Goal: Task Accomplishment & Management: Manage account settings

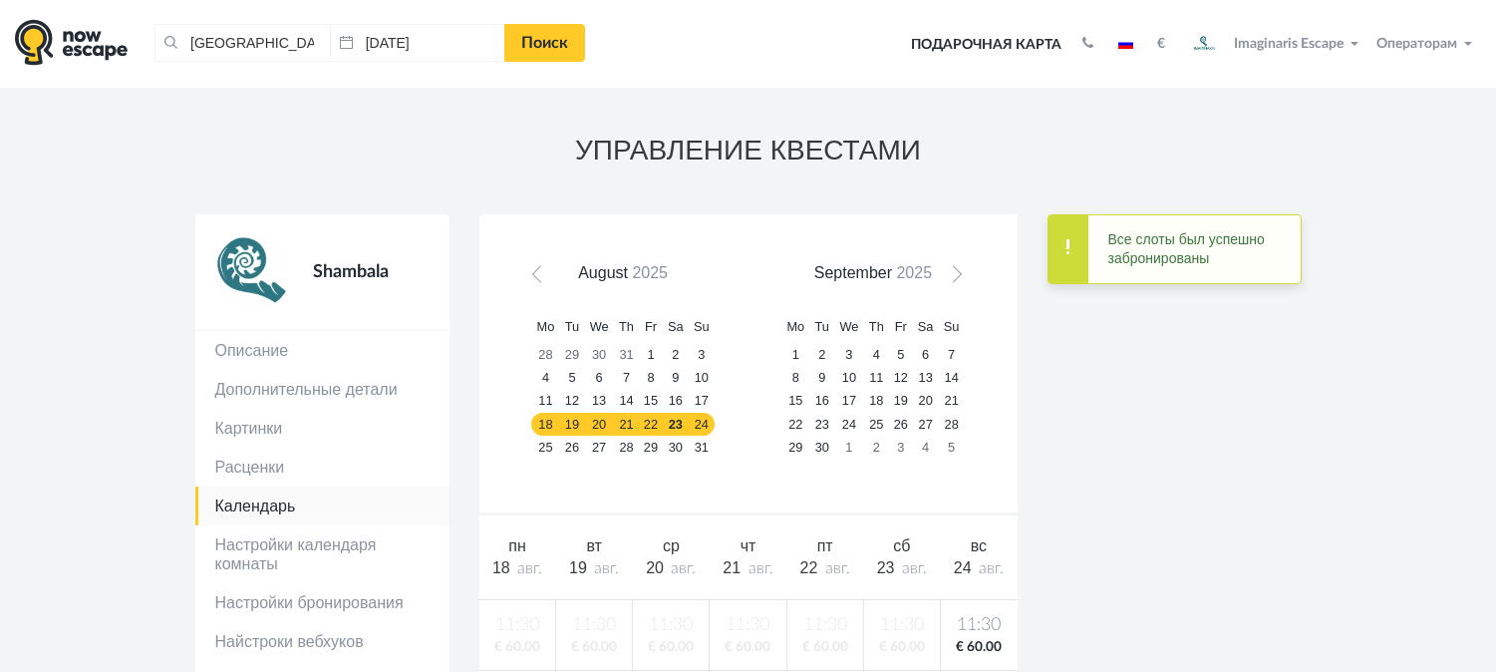
scroll to position [177, 0]
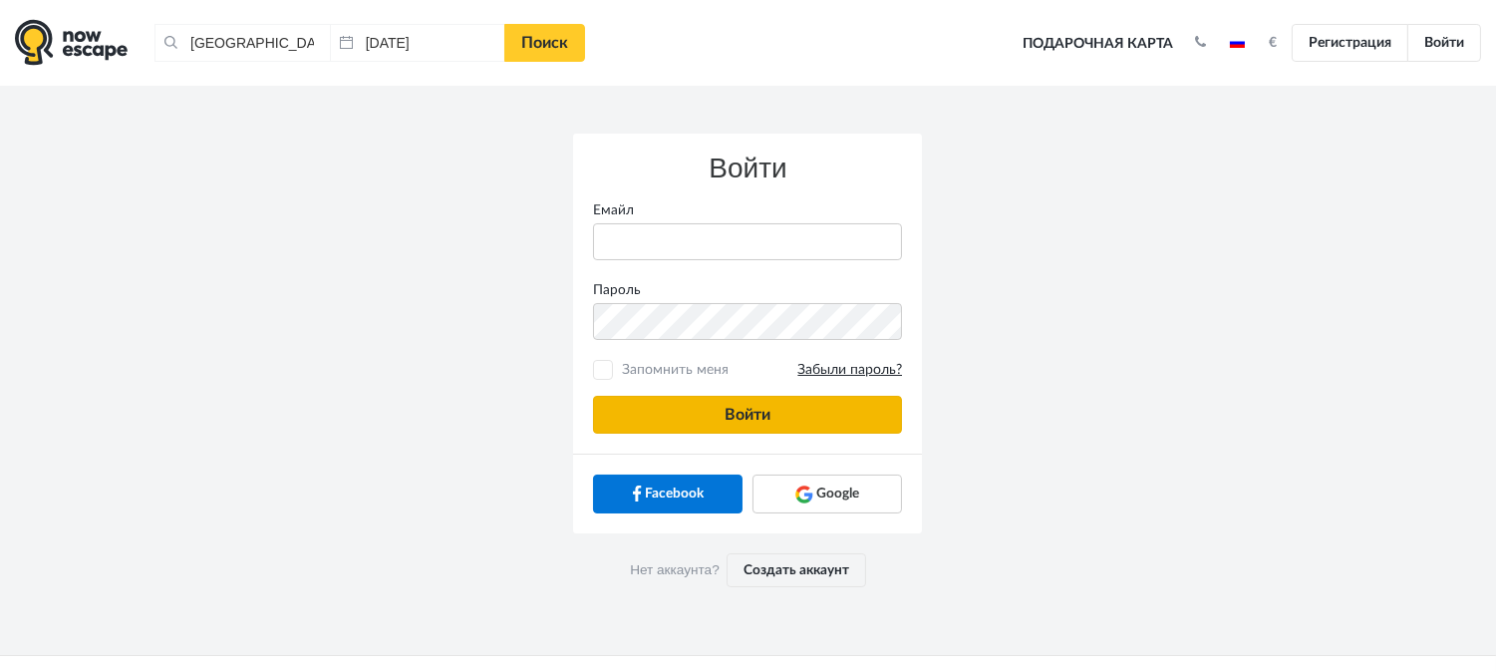
type input "[PERSON_NAME][EMAIL_ADDRESS][DOMAIN_NAME]"
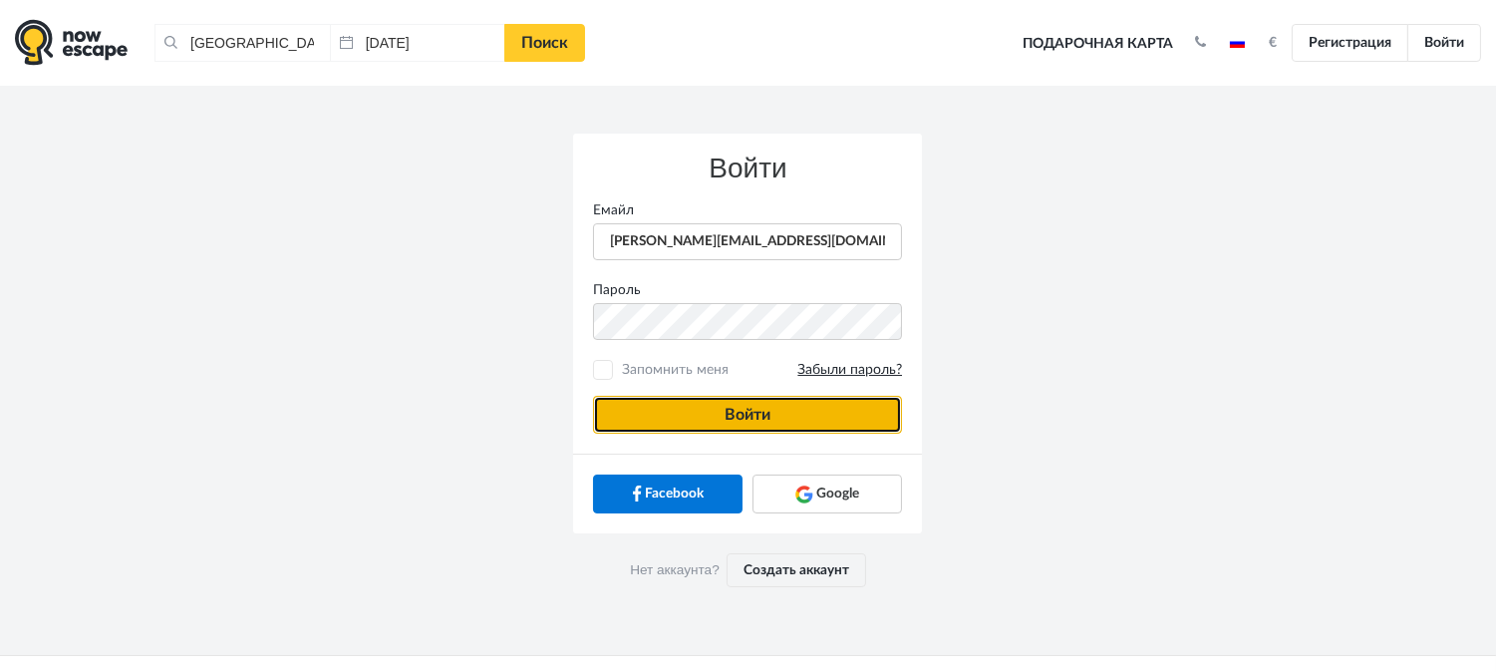
click at [837, 404] on button "Войти" at bounding box center [747, 415] width 309 height 38
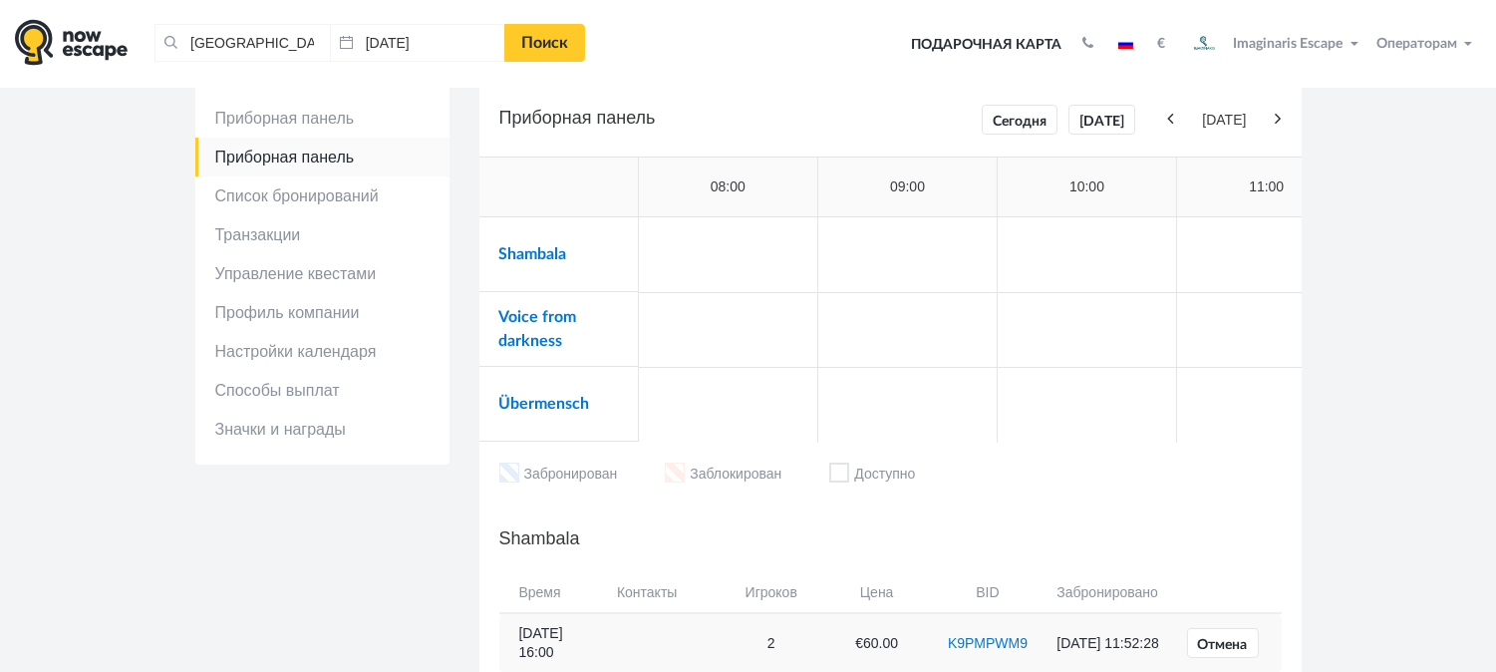
scroll to position [40, 0]
